Goal: Transaction & Acquisition: Book appointment/travel/reservation

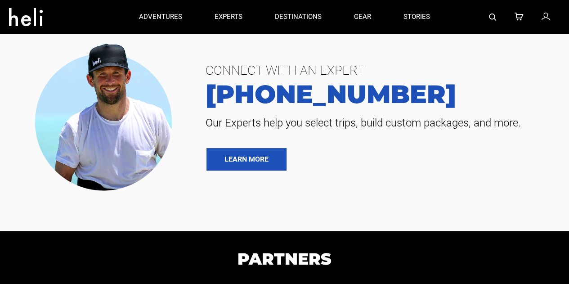
type input "Ski & Ride"
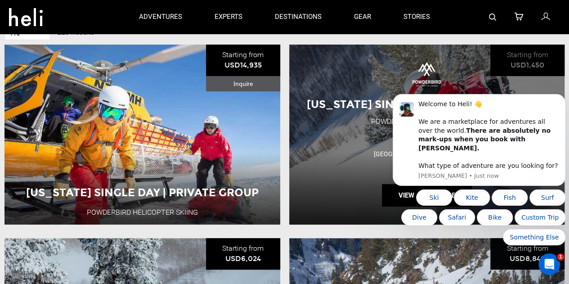
scroll to position [103, 0]
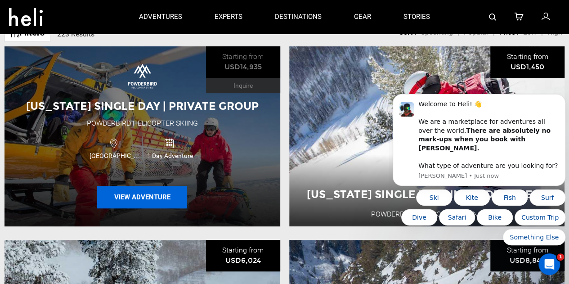
click at [138, 196] on button "View Adventure" at bounding box center [142, 197] width 90 height 22
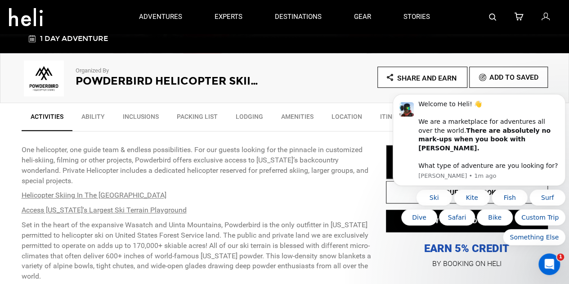
scroll to position [240, 0]
